Goal: Transaction & Acquisition: Purchase product/service

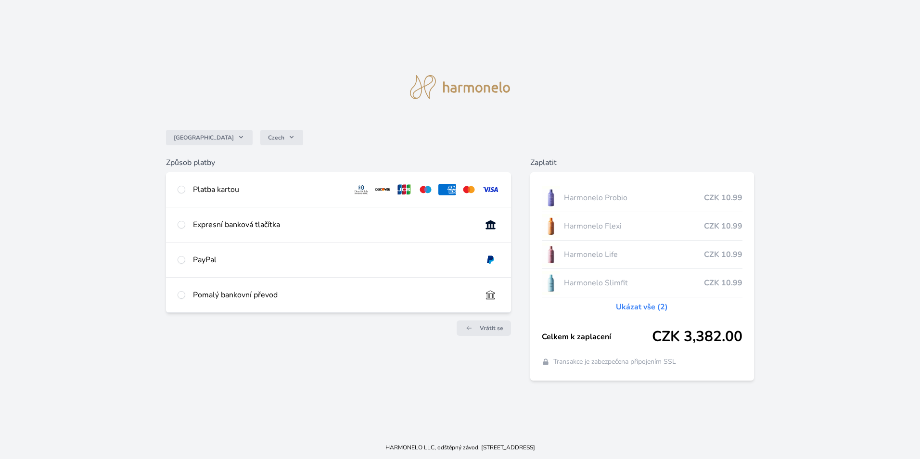
click at [185, 187] on div at bounding box center [182, 190] width 8 height 12
radio input "true"
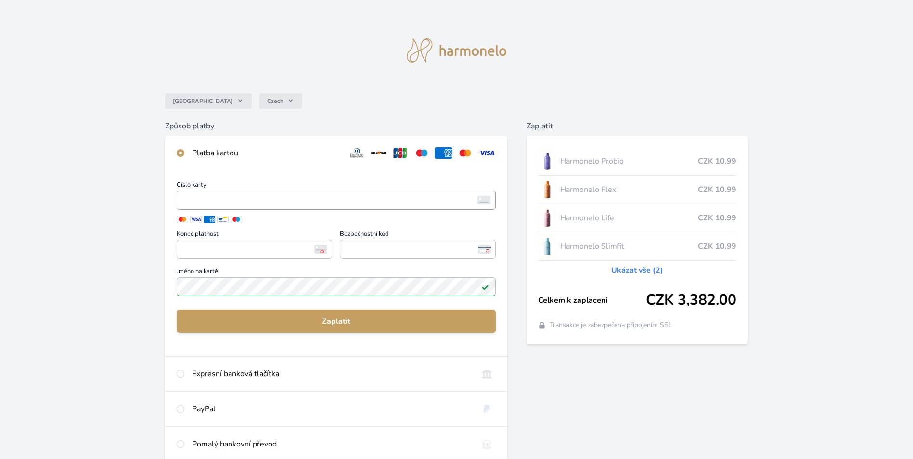
click at [304, 192] on span "<p>Your browser does not support iframes.</p>" at bounding box center [336, 200] width 319 height 19
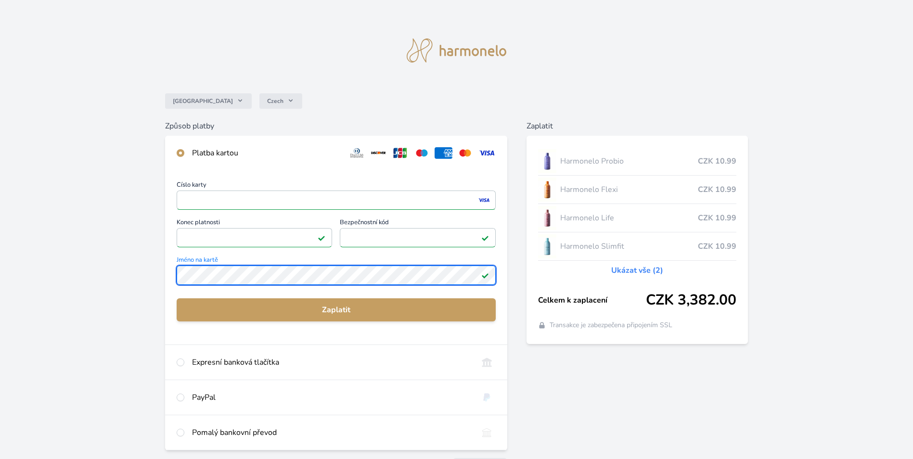
click at [102, 265] on div "Česko Czech Způsob platby Platba kartou Číslo karty <p>Your browser does not su…" at bounding box center [456, 250] width 913 height 500
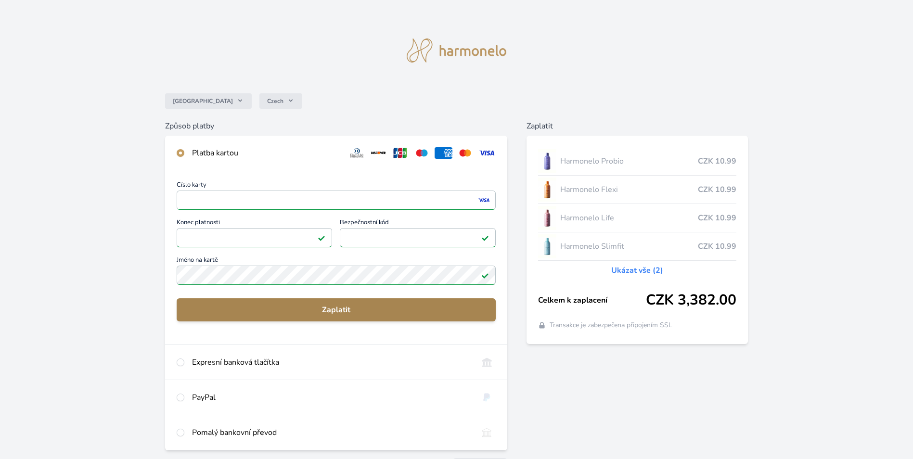
click at [363, 309] on span "Zaplatit" at bounding box center [336, 310] width 304 height 12
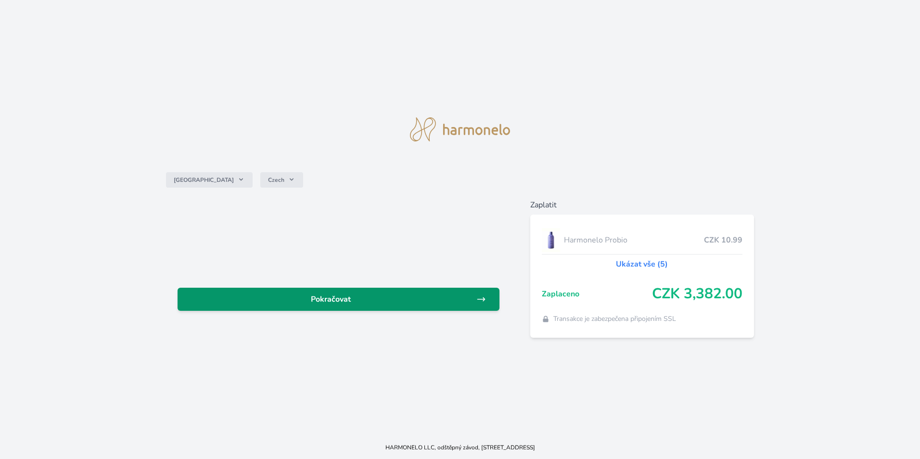
click at [434, 303] on span "Pokračovat" at bounding box center [330, 300] width 291 height 12
